Goal: Find specific page/section: Find specific page/section

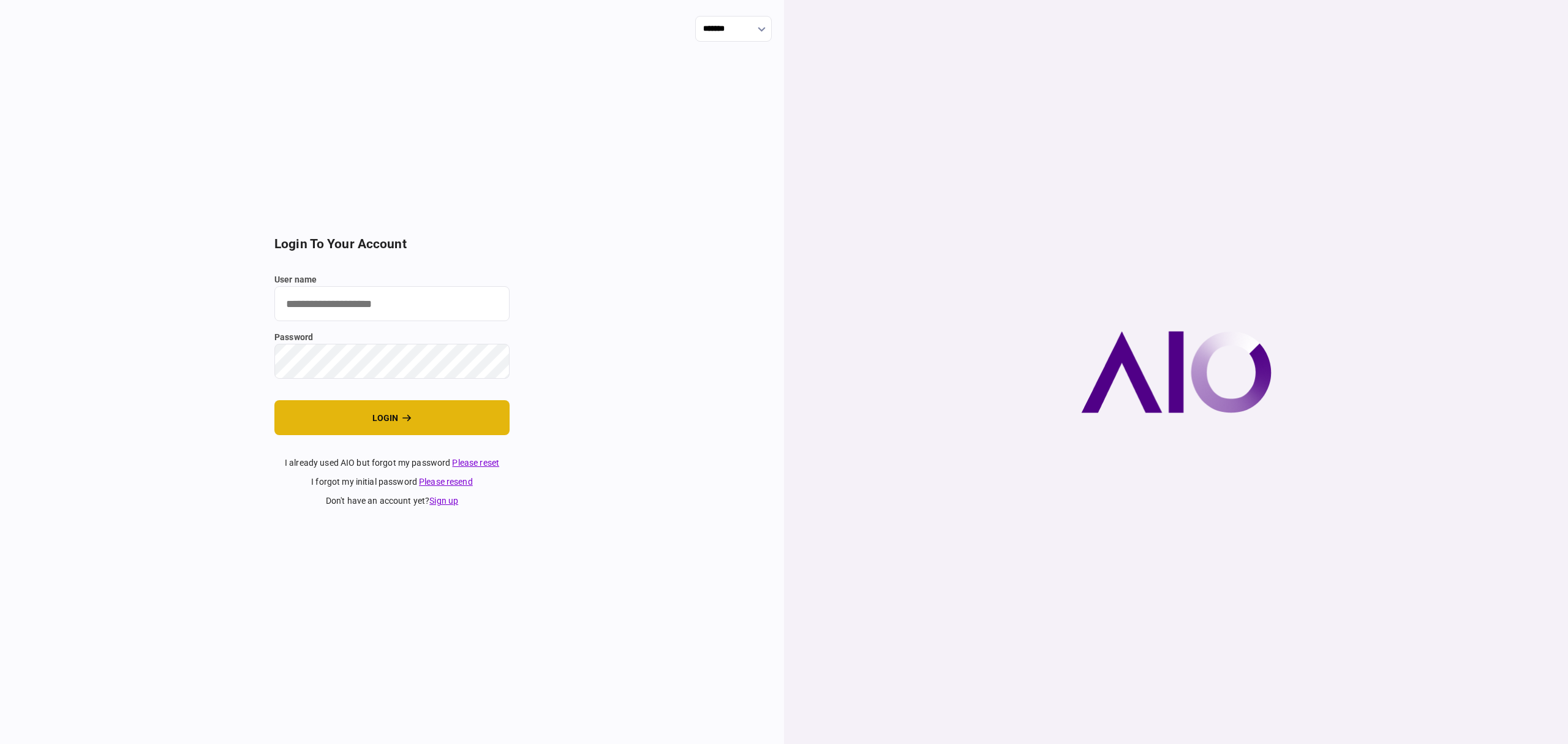
type input "*******"
click at [402, 427] on button "login" at bounding box center [392, 417] width 235 height 35
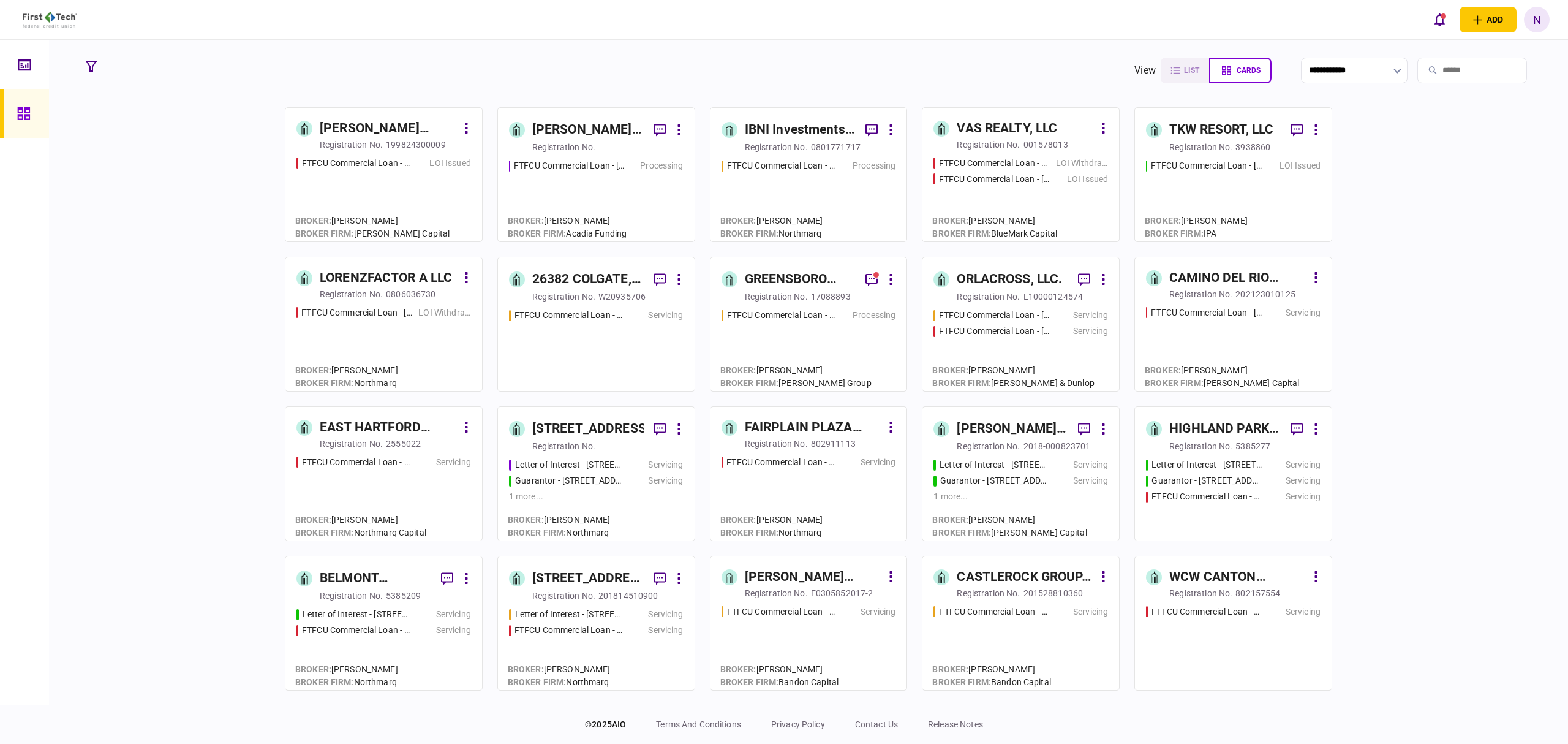
click at [1205, 145] on div "registration no." at bounding box center [1200, 147] width 63 height 12
